Goal: Navigation & Orientation: Find specific page/section

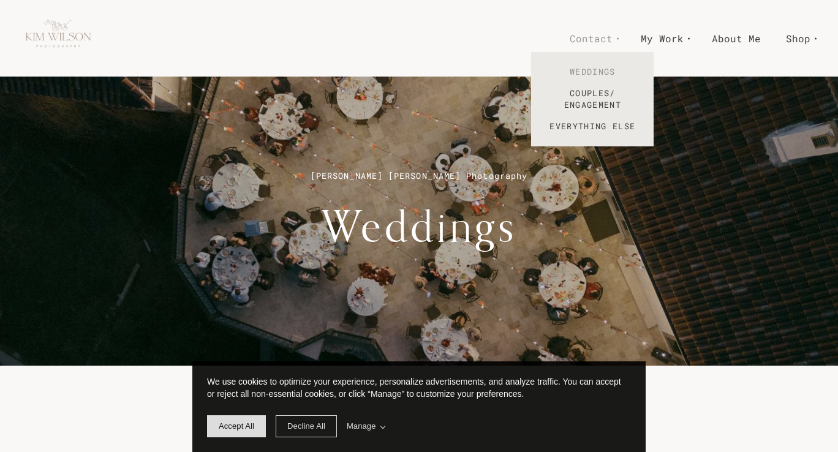
click at [598, 69] on link "Weddings" at bounding box center [592, 71] width 123 height 21
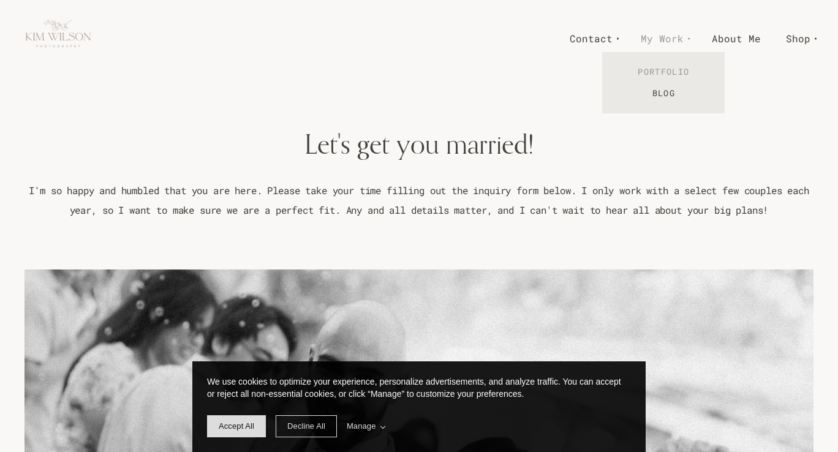
click at [681, 72] on link "Portfolio" at bounding box center [663, 71] width 123 height 21
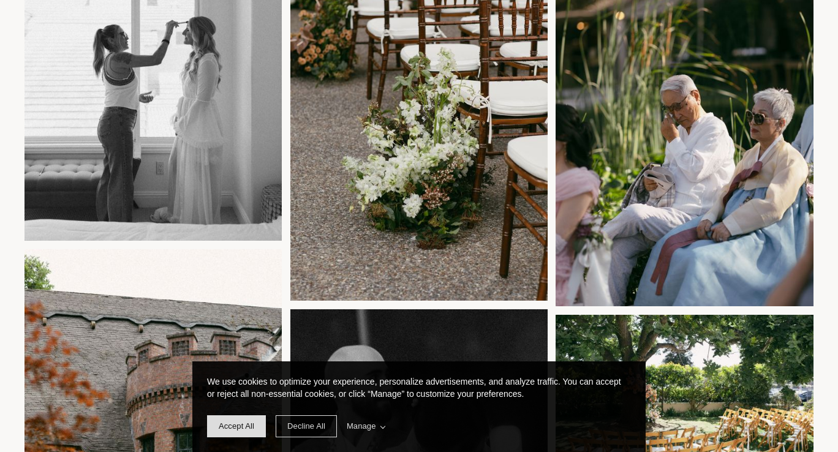
scroll to position [3313, 0]
